Goal: Task Accomplishment & Management: Complete application form

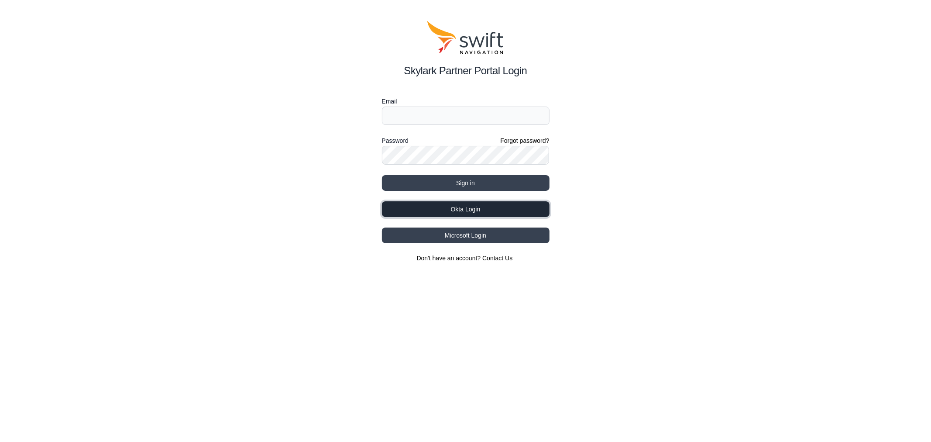
click at [463, 206] on button "Okta Login" at bounding box center [466, 209] width 168 height 16
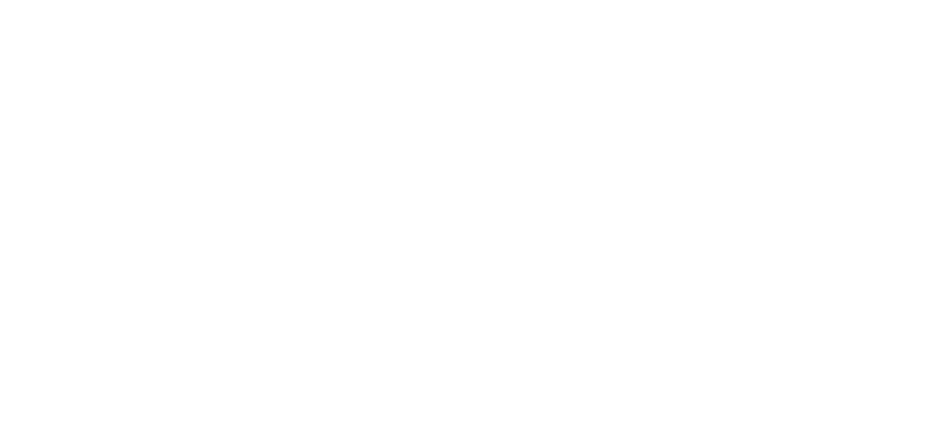
select select
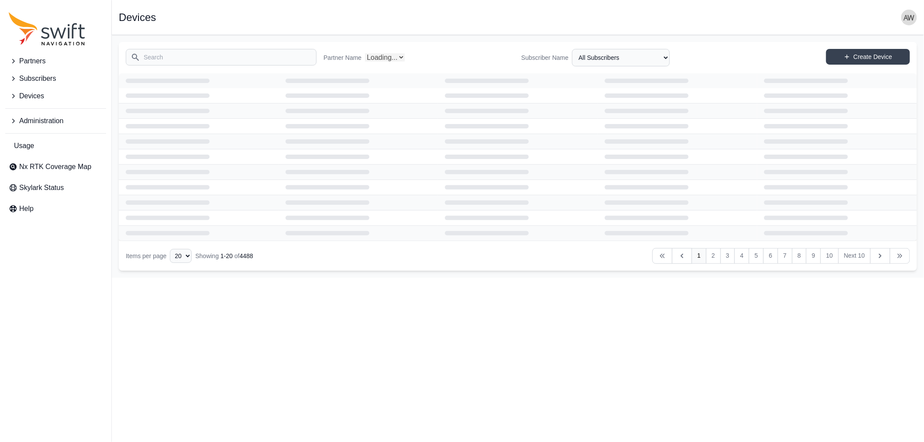
select select "Partner Name"
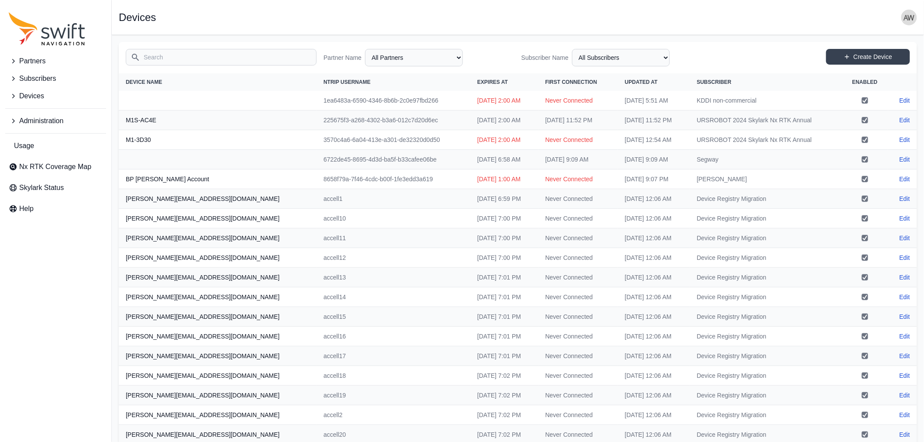
click at [30, 92] on span "Devices" at bounding box center [31, 96] width 25 height 10
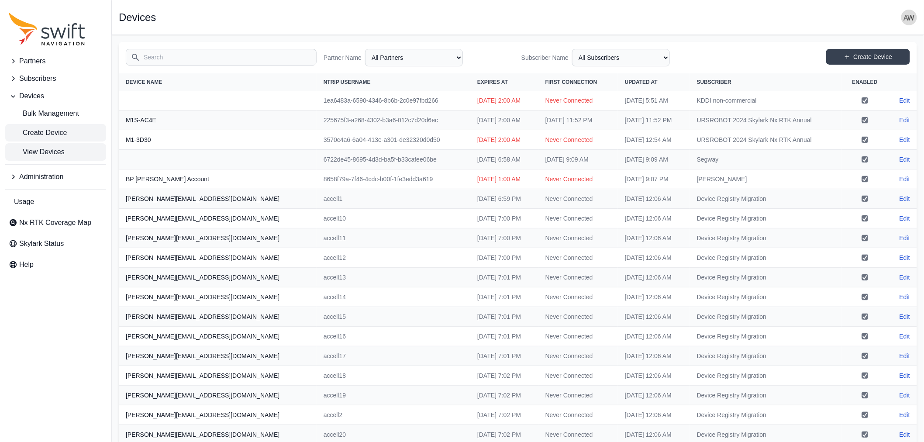
click at [40, 131] on span "Create Device" at bounding box center [38, 132] width 58 height 10
select select "ab3272ce-40d0-4c94-a524-96a758ab755c"
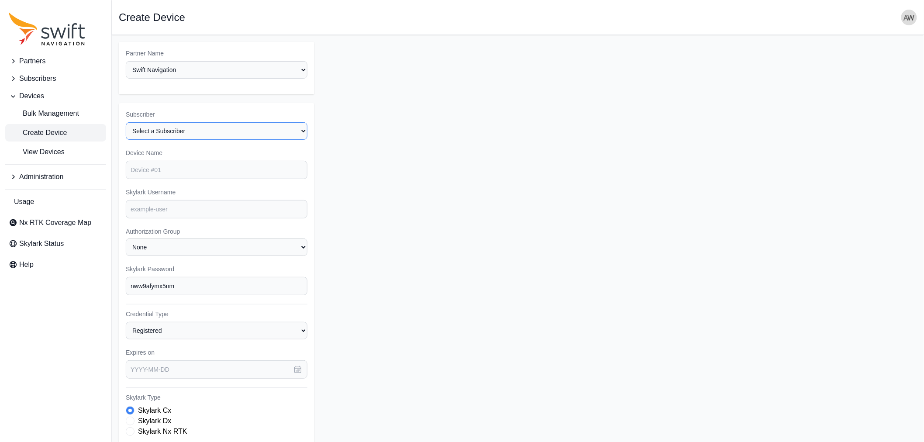
click at [184, 127] on select "Select a Subscriber <Partner Name> - Customer 1 <Partner Name> - Customer 2 <Pa…" at bounding box center [217, 130] width 182 height 17
select select "5c54f7c1-7b85-403f-bb10-7ba012dade62"
click at [126, 122] on select "Select a Subscriber <Partner Name> - Customer 1 <Partner Name> - Customer 2 <Pa…" at bounding box center [217, 130] width 182 height 17
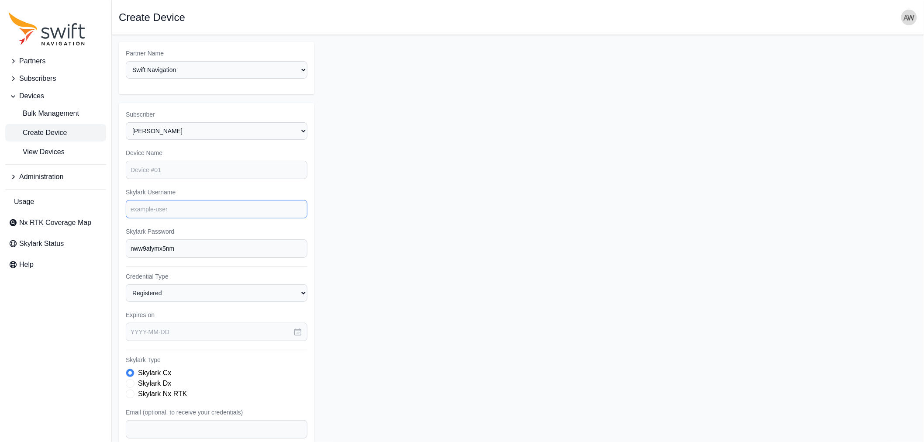
click at [186, 209] on input "Skylark Username" at bounding box center [217, 209] width 182 height 18
paste input "iot1369-pygnss-n10"
click at [222, 204] on input "iot1369-pygnss-n10" at bounding box center [217, 209] width 182 height 18
type input "iot1369-pygnss-n10"
click at [534, 220] on form "Partner Name Select a Partner AlpsAlpine Asensing Bad Elf Benchmark Tool & Supp…" at bounding box center [518, 293] width 798 height 502
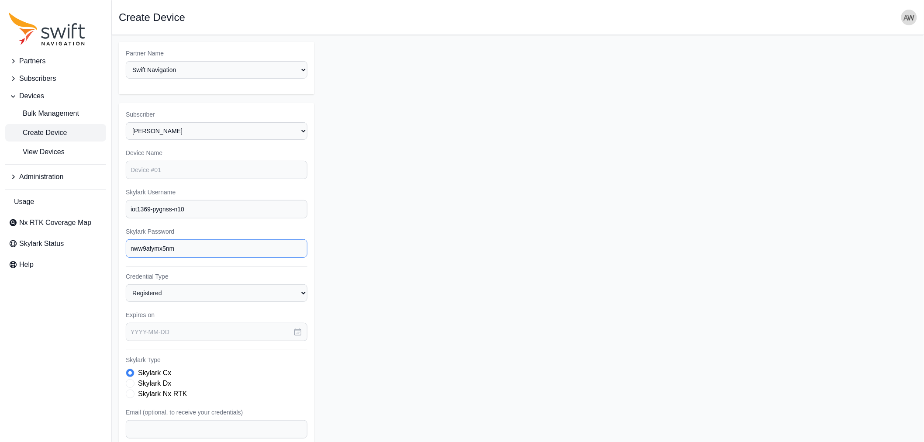
drag, startPoint x: 167, startPoint y: 250, endPoint x: 146, endPoint y: 251, distance: 21.0
click at [146, 251] on input "nww9afymx5nm" at bounding box center [217, 248] width 182 height 18
type input "nww9"
drag, startPoint x: 185, startPoint y: 207, endPoint x: 116, endPoint y: 204, distance: 69.0
click at [114, 204] on main "Open sidebar Create Device Partner Name Select a Partner AlpsAlpine Asensing Ba…" at bounding box center [518, 293] width 812 height 516
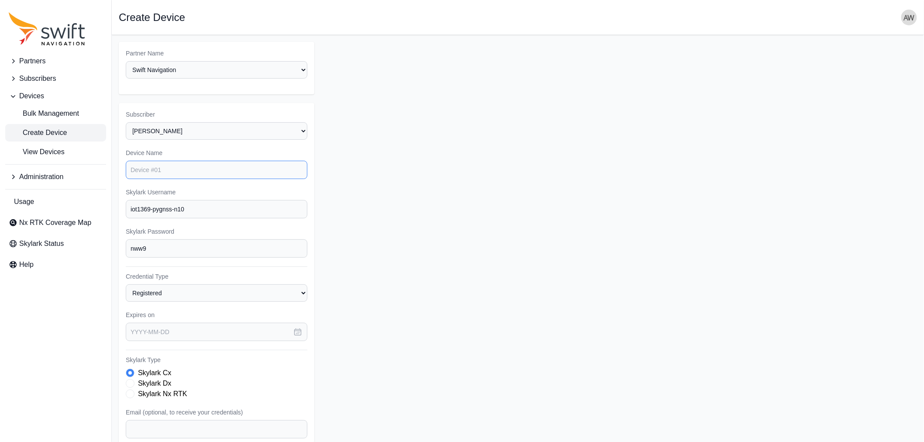
click at [159, 166] on input "Device Name" at bounding box center [217, 170] width 182 height 18
paste input "iot1369-pygnss-n10"
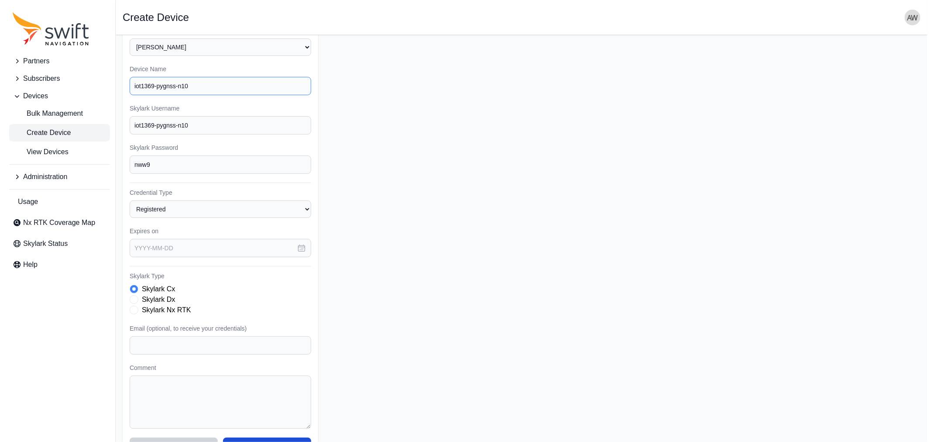
scroll to position [107, 0]
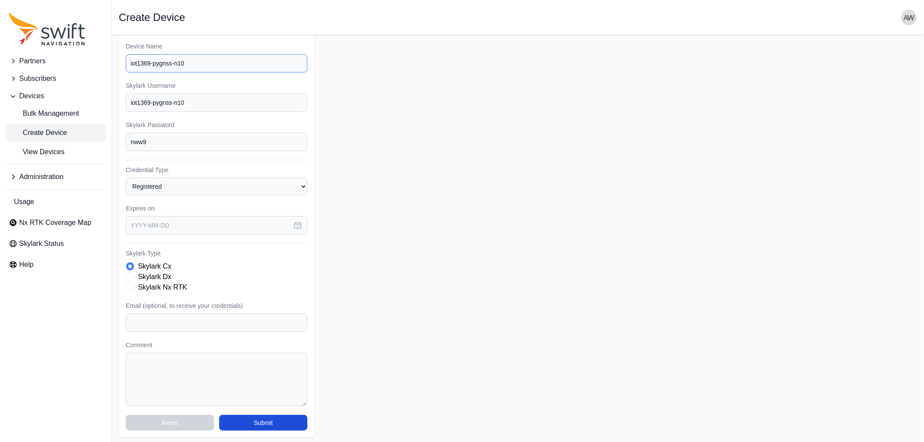
type input "iot1369-pygnss-n10"
click at [173, 364] on textarea "Comment" at bounding box center [217, 379] width 182 height 53
type textarea "pygnss ntrip 1.0"
click at [152, 282] on label "Skylark Nx RTK" at bounding box center [162, 287] width 49 height 10
click at [298, 225] on icon "button" at bounding box center [297, 225] width 9 height 9
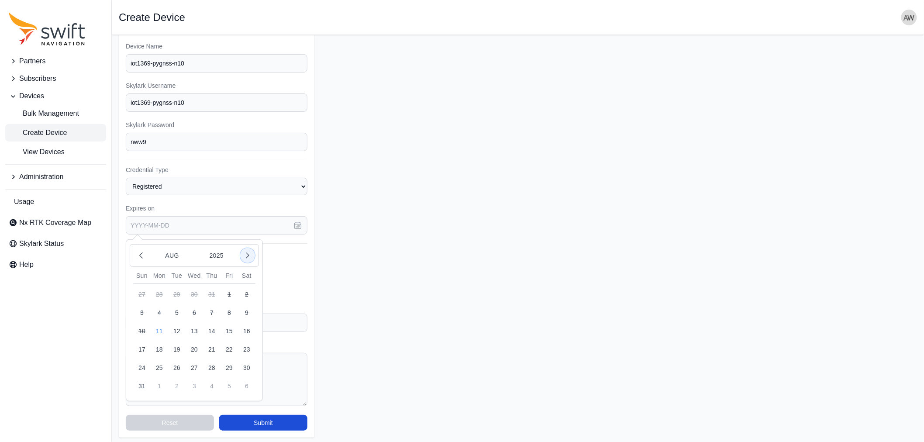
click at [246, 251] on icon "button" at bounding box center [247, 255] width 9 height 9
click at [192, 365] on button "31" at bounding box center [194, 367] width 17 height 17
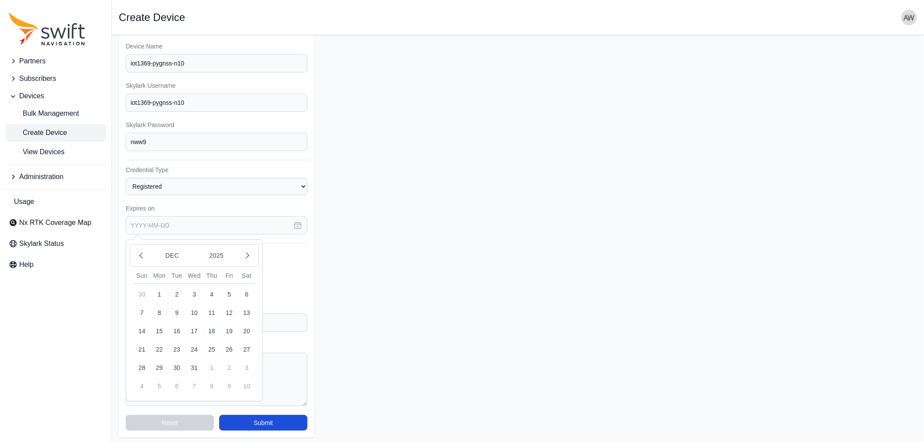
type input "[DATE]"
drag, startPoint x: 188, startPoint y: 100, endPoint x: 116, endPoint y: 97, distance: 72.1
click at [116, 97] on main "Open sidebar Create Device Partner Name Select a Partner AlpsAlpine Asensing Ba…" at bounding box center [518, 186] width 812 height 516
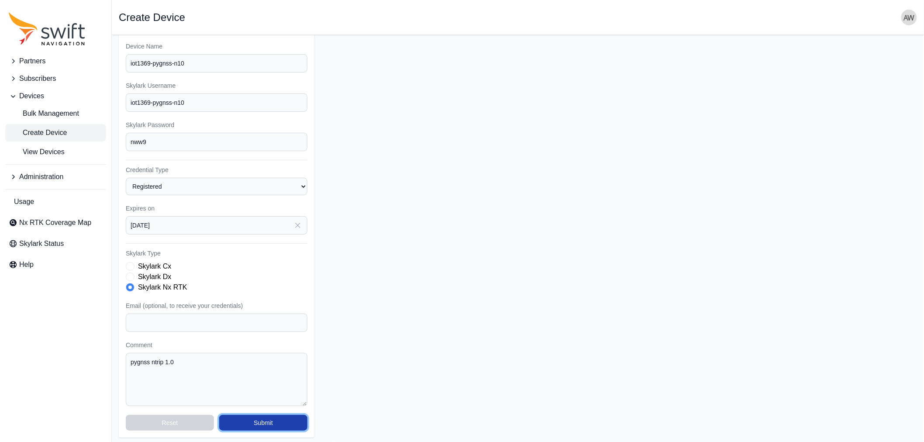
click at [277, 423] on button "Submit" at bounding box center [263, 423] width 88 height 16
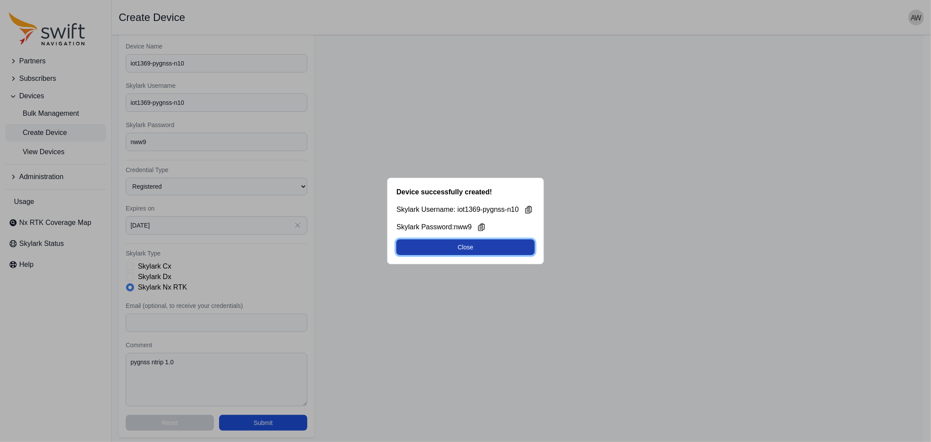
click at [471, 245] on button "Close" at bounding box center [465, 247] width 138 height 16
